Goal: Information Seeking & Learning: Find specific fact

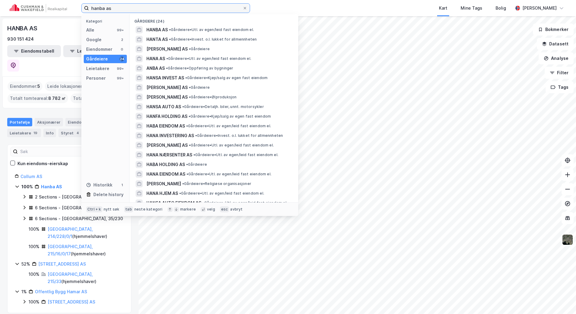
drag, startPoint x: 0, startPoint y: 0, endPoint x: 56, endPoint y: 12, distance: 57.3
click at [56, 12] on div "hanba as Kategori Alle 99+ Google 2 Eiendommer 0 Gårdeiere 24 Leietakere 99+ Pe…" at bounding box center [288, 8] width 576 height 16
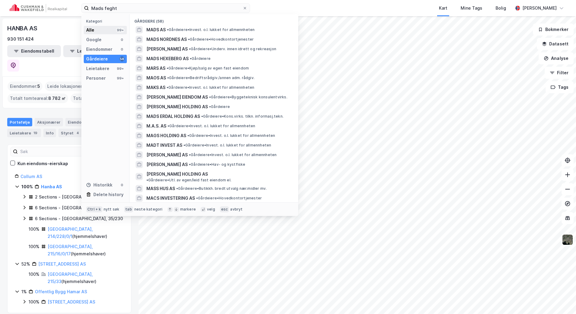
click at [106, 33] on div "Alle 99+" at bounding box center [105, 30] width 43 height 8
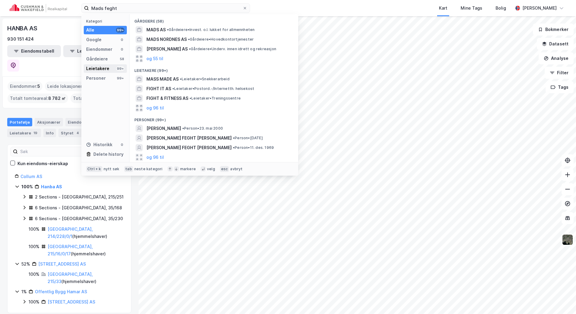
click at [107, 66] on div "Leietakere" at bounding box center [97, 68] width 23 height 7
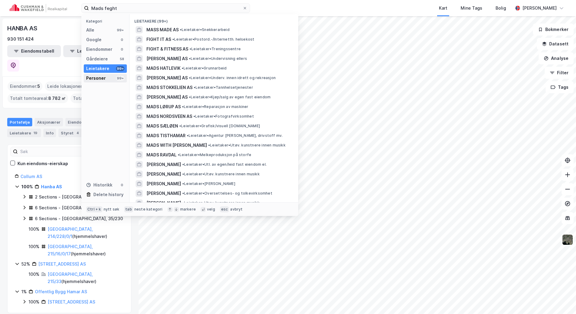
click at [106, 76] on div "Personer 99+" at bounding box center [105, 78] width 43 height 8
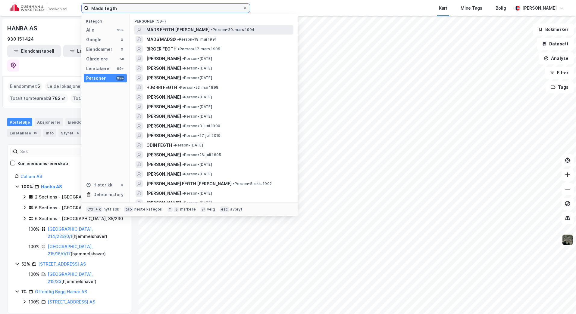
type input "Mads fegth"
click at [211, 29] on span "• Person • 30. mars 1994" at bounding box center [233, 29] width 44 height 5
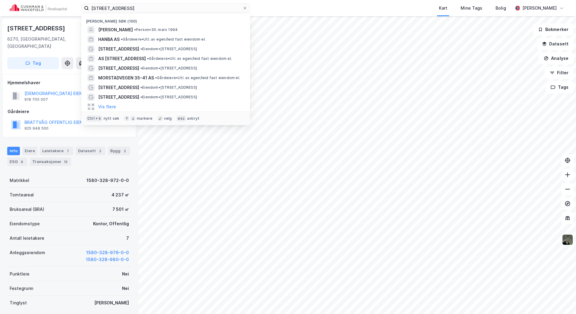
click at [141, 10] on input "strandgata 40" at bounding box center [166, 8] width 154 height 9
click at [226, 8] on input "strandgata 40" at bounding box center [166, 8] width 154 height 9
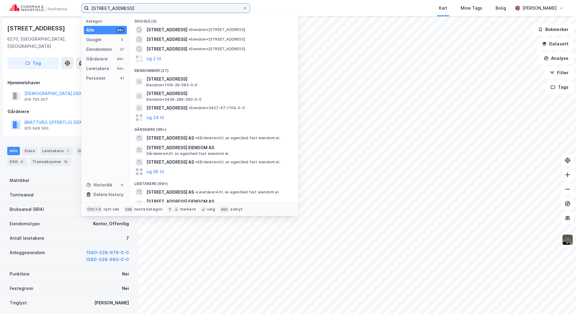
drag, startPoint x: 146, startPoint y: 9, endPoint x: 54, endPoint y: 8, distance: 92.1
click at [54, 8] on div "strandgata 40 Kategori Alle 99+ Google 5 Eiendommer 27 Gårdeiere 99+ Leietakere…" at bounding box center [288, 8] width 576 height 16
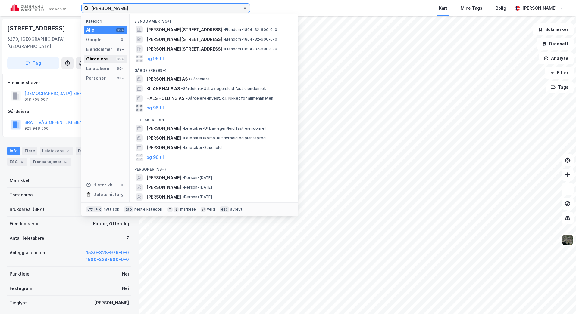
type input "arnt hals"
click at [102, 60] on div "Gårdeiere" at bounding box center [97, 58] width 22 height 7
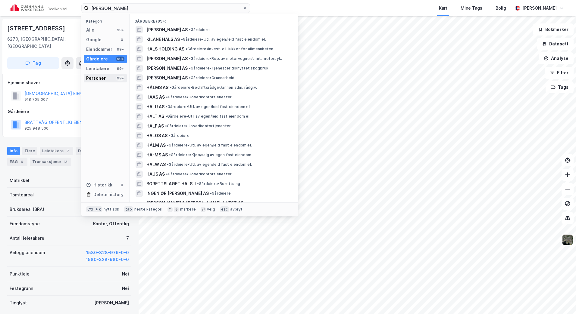
click at [98, 75] on div "Personer" at bounding box center [96, 78] width 20 height 7
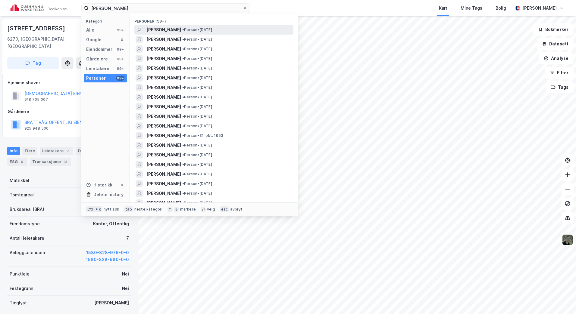
click at [182, 30] on span "• Person • 15. feb. 1898" at bounding box center [197, 29] width 30 height 5
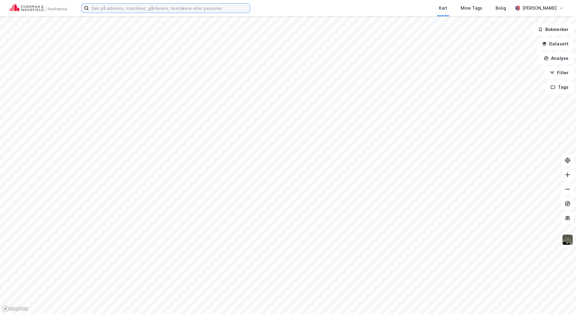
click at [129, 6] on input at bounding box center [169, 8] width 161 height 9
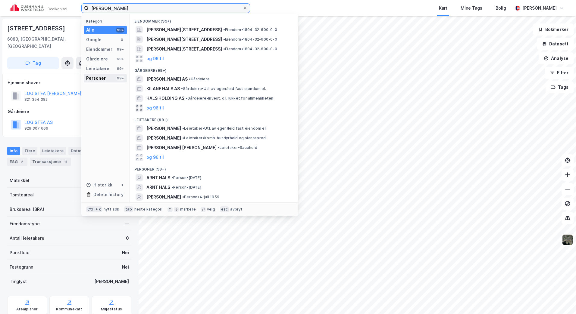
type input "arnt hals"
click at [99, 75] on div "Personer" at bounding box center [96, 78] width 20 height 7
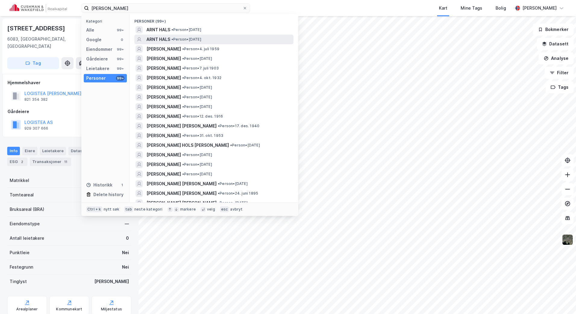
click at [217, 38] on div "ARNT HALS • Person • 25. feb. 1953" at bounding box center [219, 39] width 146 height 7
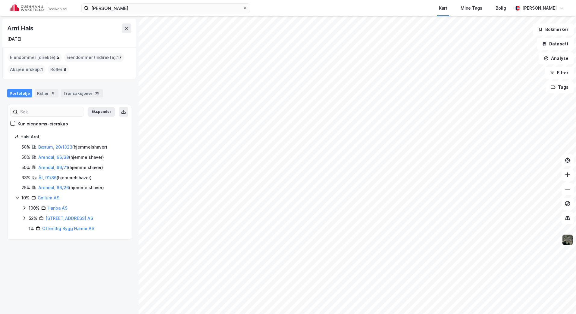
click at [24, 207] on icon at bounding box center [24, 209] width 2 height 4
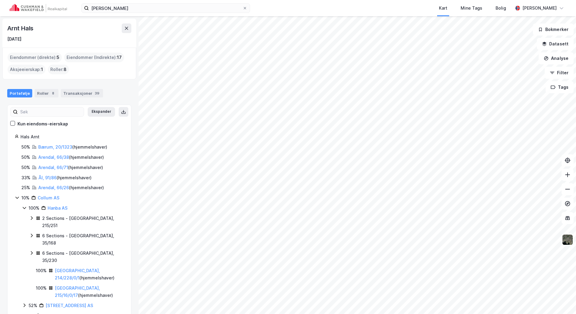
click at [32, 234] on icon at bounding box center [32, 236] width 2 height 4
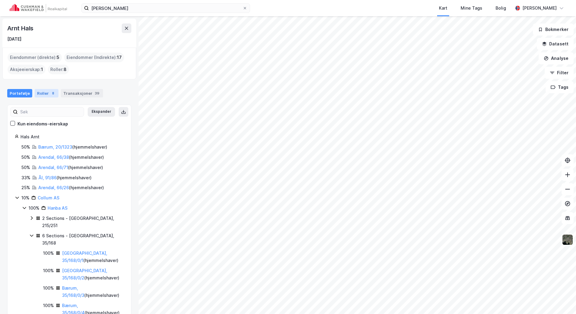
click at [51, 92] on div "8" at bounding box center [53, 93] width 6 height 6
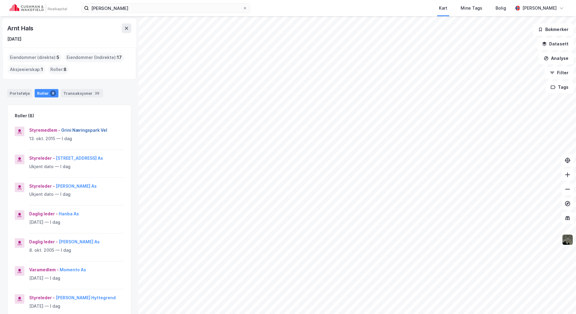
click at [0, 0] on button "Grini Næringspark Vel" at bounding box center [0, 0] width 0 height 0
